Goal: Information Seeking & Learning: Learn about a topic

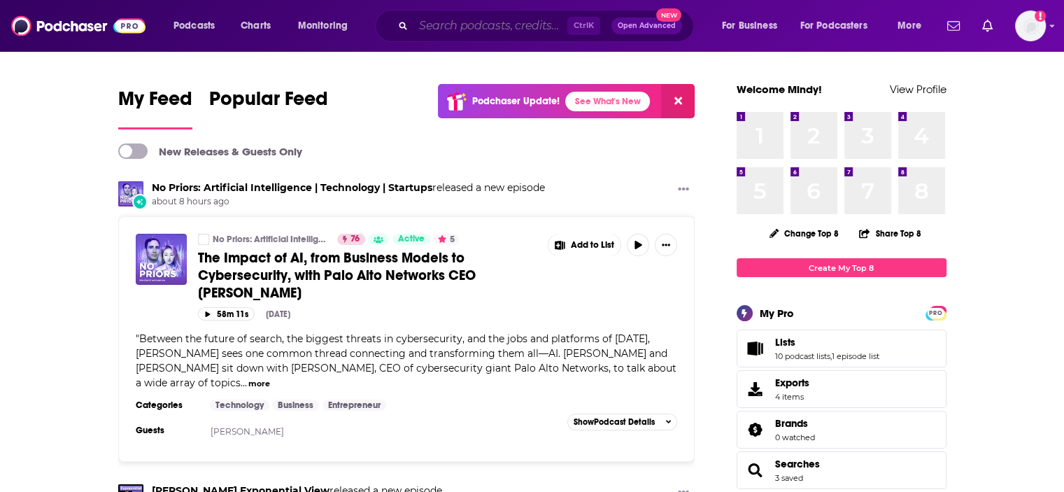
click at [424, 22] on input "Search podcasts, credits, & more..." at bounding box center [490, 26] width 154 height 22
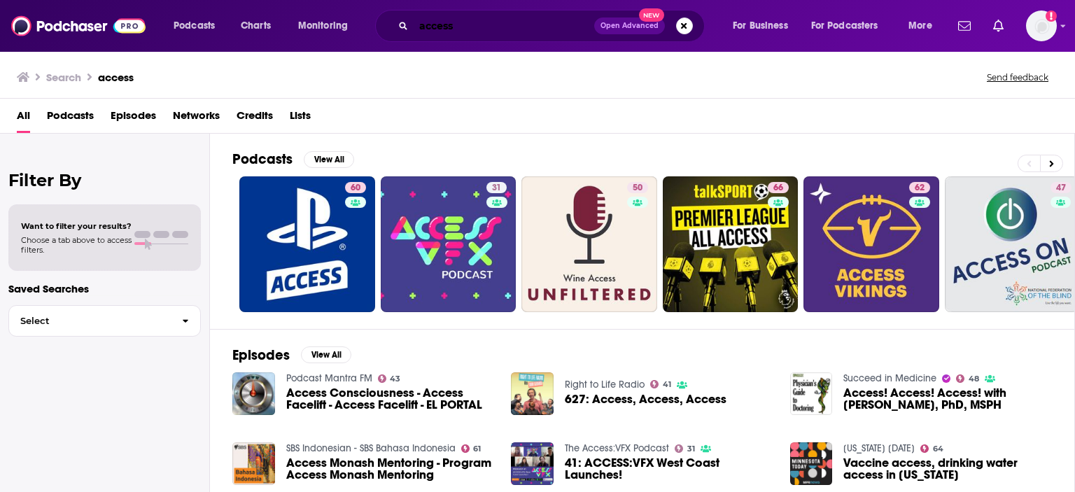
click at [468, 22] on input "access" at bounding box center [503, 26] width 181 height 22
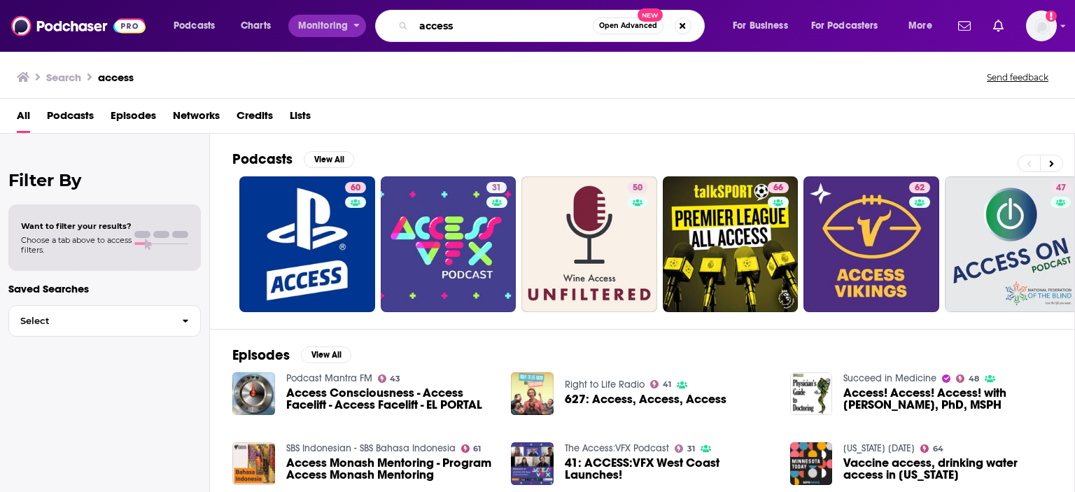
drag, startPoint x: 468, startPoint y: 22, endPoint x: 351, endPoint y: 22, distance: 117.5
click at [351, 22] on div "Podcasts Charts Monitoring access Open Advanced New For Business For Podcasters…" at bounding box center [555, 26] width 782 height 32
click at [481, 29] on input "access" at bounding box center [502, 26] width 179 height 22
click at [1058, 163] on button at bounding box center [1051, 163] width 23 height 17
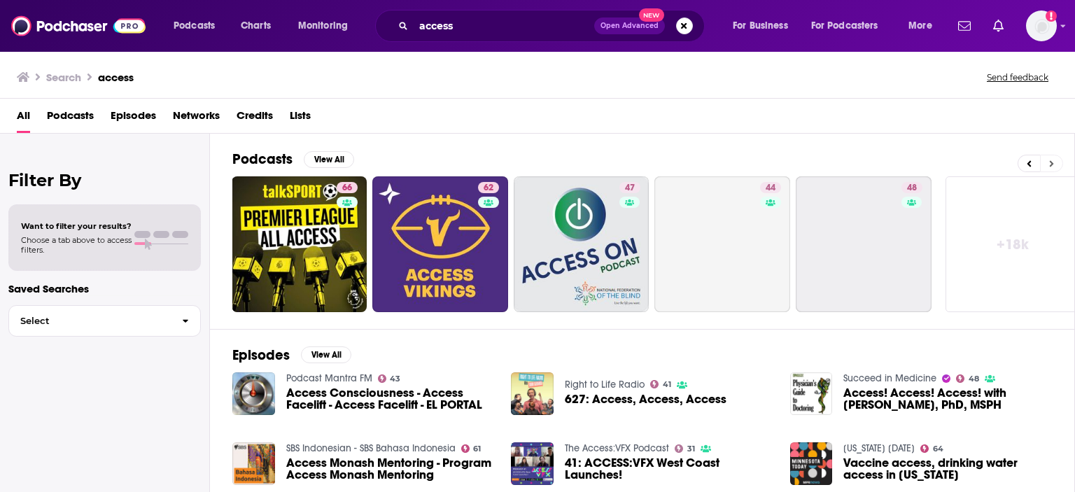
scroll to position [0, 442]
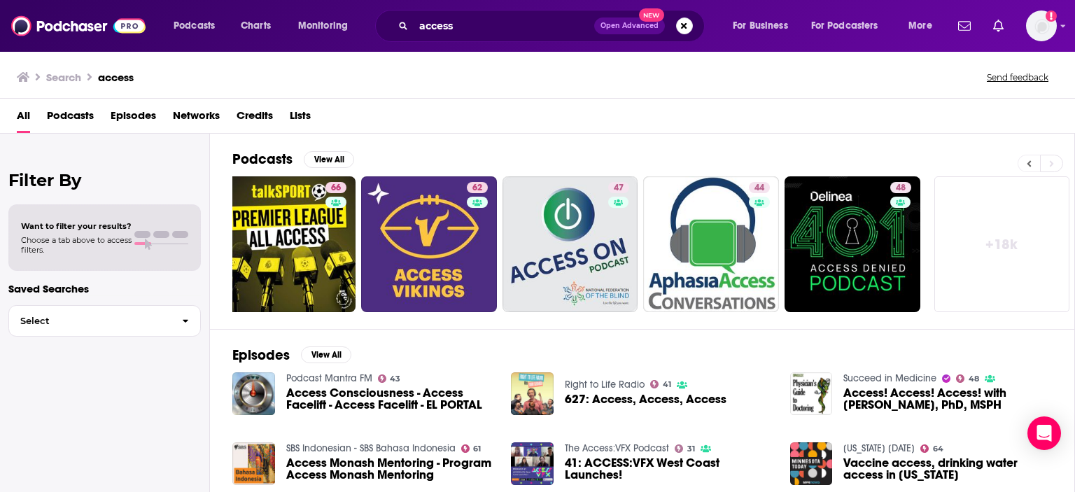
click at [1028, 164] on icon at bounding box center [1028, 164] width 5 height 10
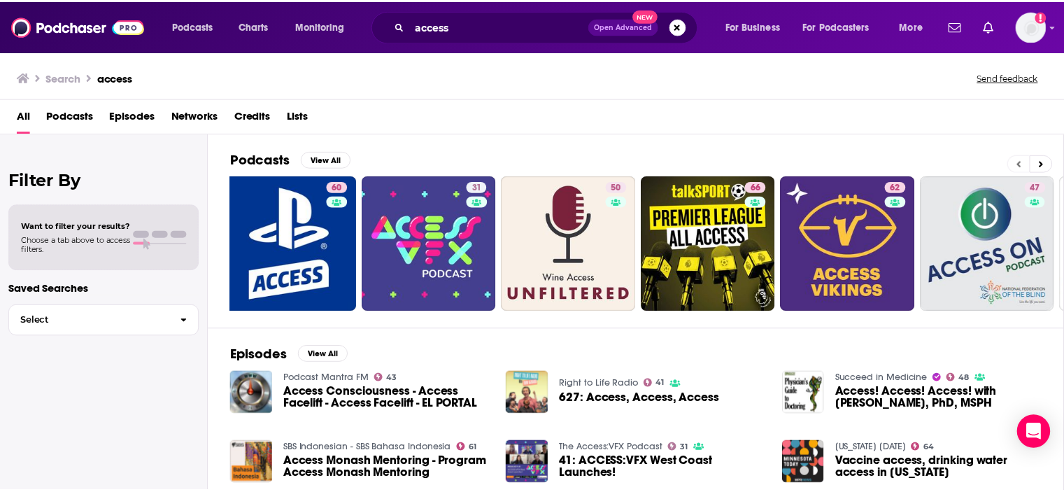
scroll to position [0, 0]
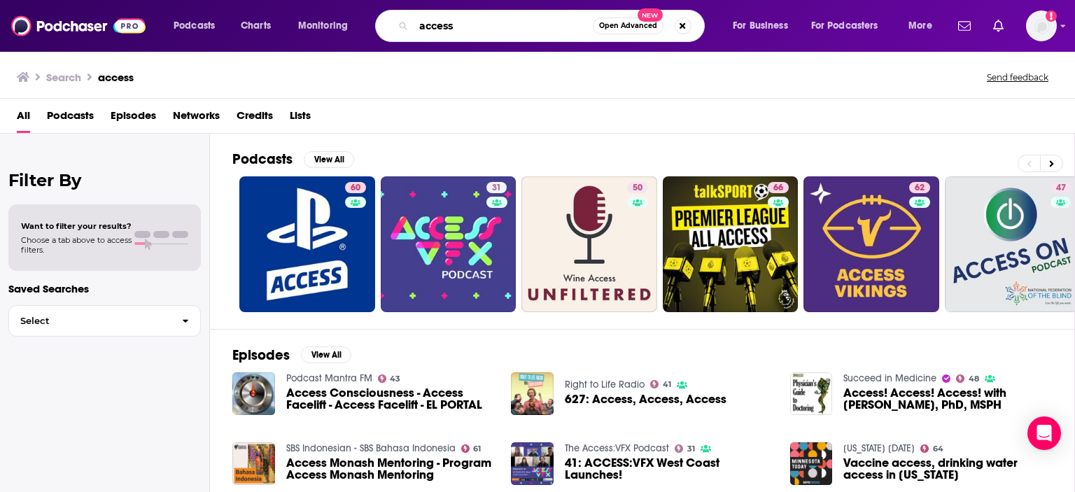
click at [465, 21] on input "access" at bounding box center [502, 26] width 179 height 22
type input "[PERSON_NAME]"
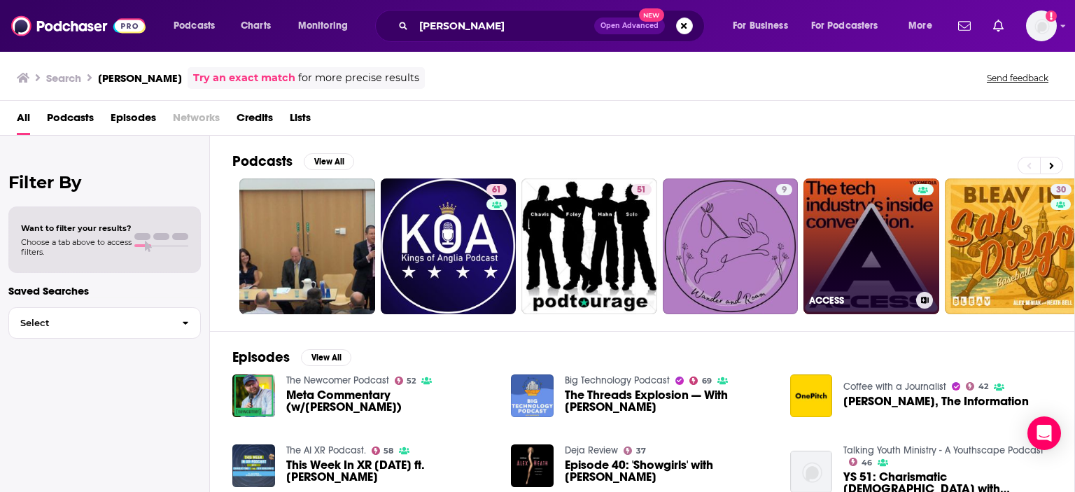
click at [873, 247] on link "ACCESS" at bounding box center [871, 246] width 136 height 136
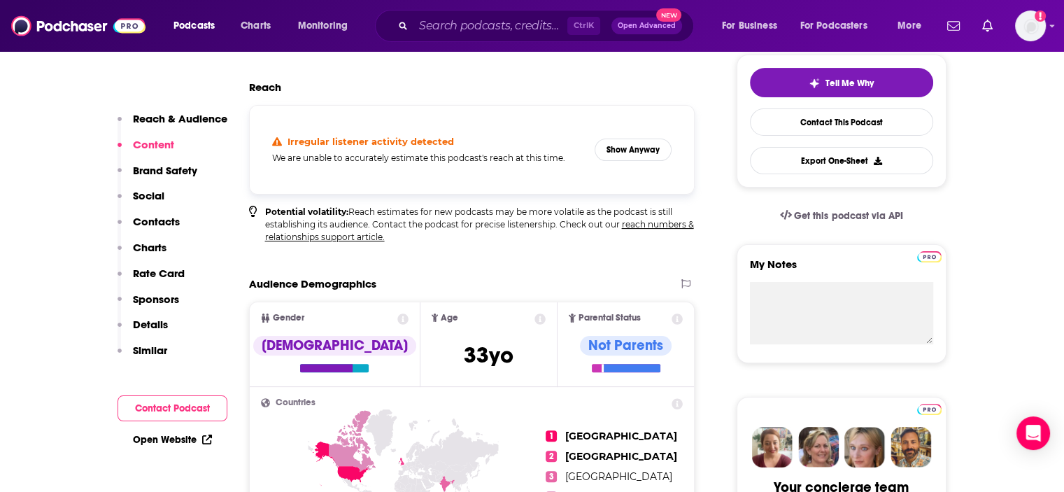
scroll to position [210, 0]
